Goal: Check status: Check status

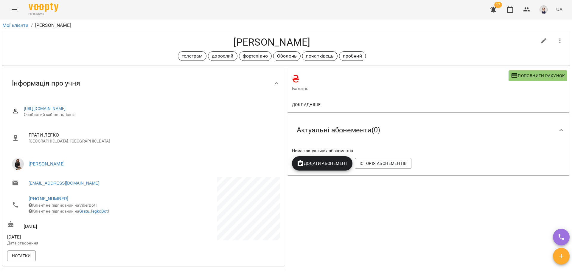
click at [15, 10] on icon "Menu" at bounding box center [14, 9] width 7 height 7
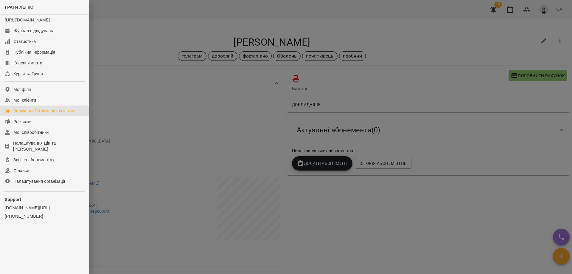
click at [35, 114] on div "Залучення/Утримання клієнтів" at bounding box center [43, 111] width 61 height 6
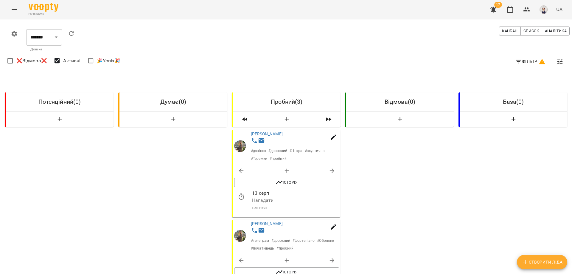
click at [522, 61] on span "Фільтр" at bounding box center [530, 61] width 31 height 7
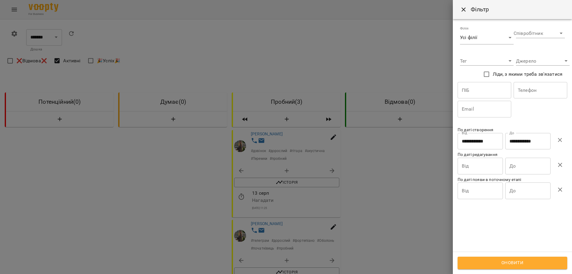
click at [492, 139] on input "**********" at bounding box center [480, 141] width 45 height 17
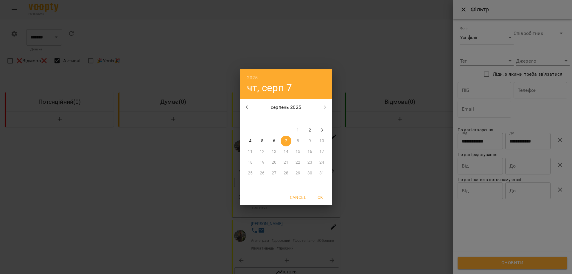
click at [262, 152] on div "12" at bounding box center [262, 151] width 12 height 11
click at [264, 151] on div "12" at bounding box center [262, 151] width 12 height 11
click at [324, 110] on div "серпень 2025" at bounding box center [286, 107] width 92 height 14
click at [558, 140] on div "2025 чт, серп [DATE] вт ср чт пт сб нд 28 29 30 31 1 2 3 4 5 6 7 8 9 10 11 12 1…" at bounding box center [286, 137] width 572 height 274
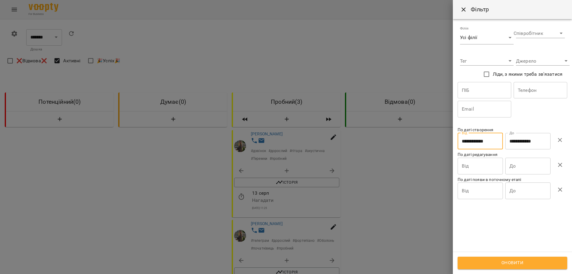
click at [558, 140] on icon "button" at bounding box center [560, 139] width 7 height 7
click at [483, 146] on input "Від" at bounding box center [480, 141] width 45 height 17
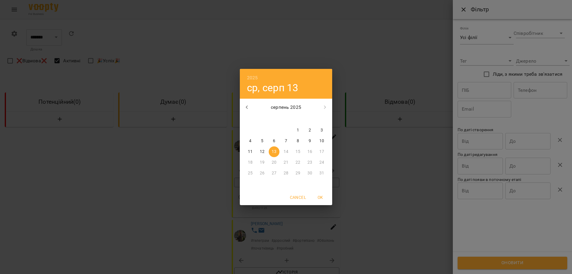
click at [263, 150] on p "12" at bounding box center [262, 152] width 5 height 6
type input "**********"
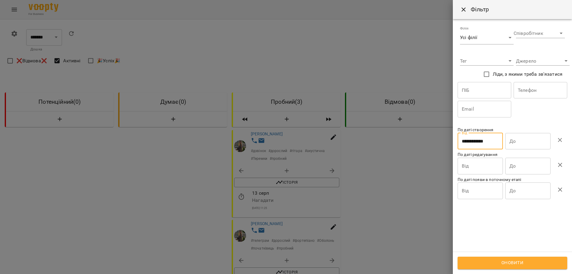
click at [517, 142] on input "До" at bounding box center [527, 141] width 45 height 17
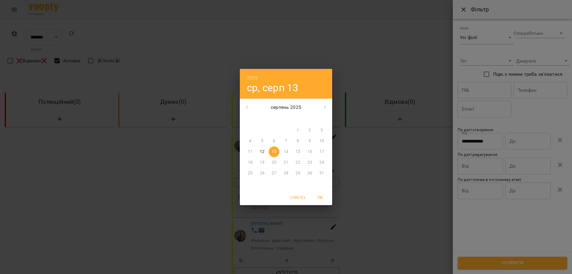
click at [263, 153] on p "12" at bounding box center [262, 152] width 5 height 6
type input "**********"
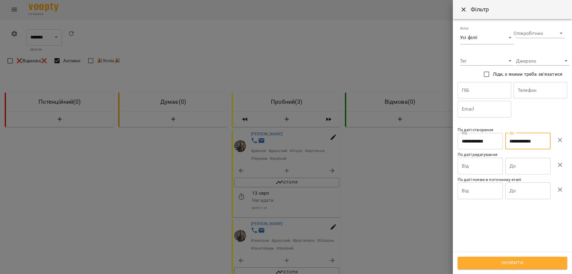
click at [516, 264] on span "Оновити" at bounding box center [512, 263] width 97 height 8
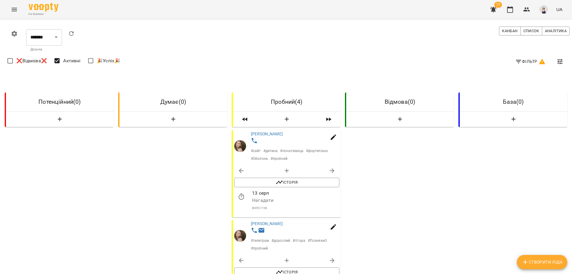
click at [12, 8] on icon "Menu" at bounding box center [14, 9] width 7 height 7
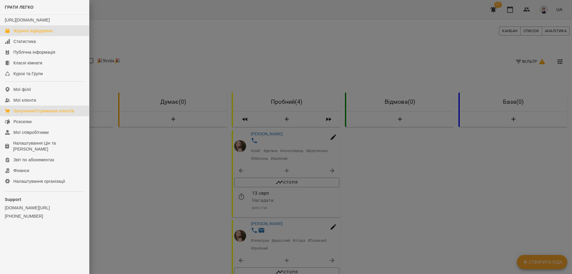
click at [41, 34] on div "Журнал відвідувань" at bounding box center [33, 31] width 40 height 6
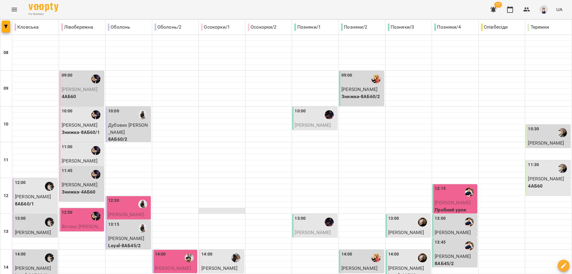
scroll to position [89, 0]
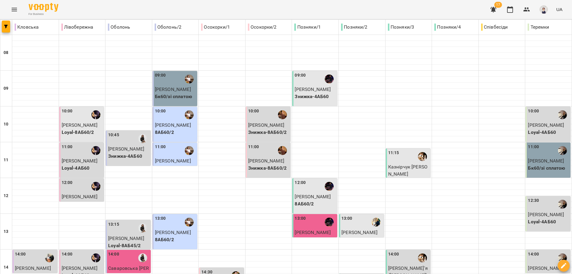
scroll to position [266, 0]
